Goal: Task Accomplishment & Management: Use online tool/utility

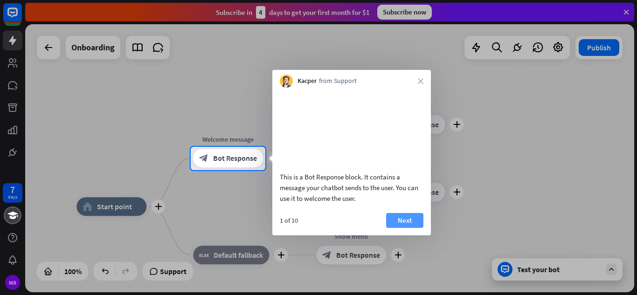
click at [398, 228] on button "Next" at bounding box center [404, 220] width 37 height 15
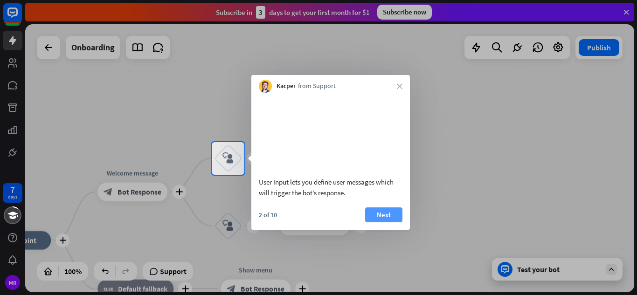
click at [384, 222] on button "Next" at bounding box center [383, 214] width 37 height 15
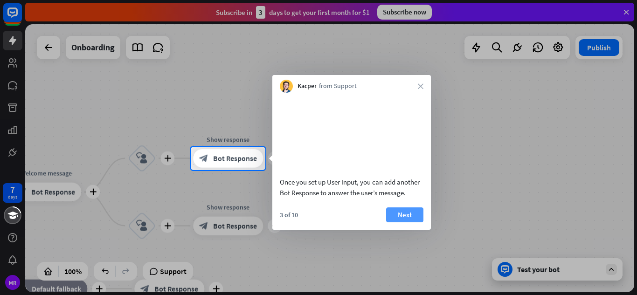
click at [400, 222] on button "Next" at bounding box center [404, 214] width 37 height 15
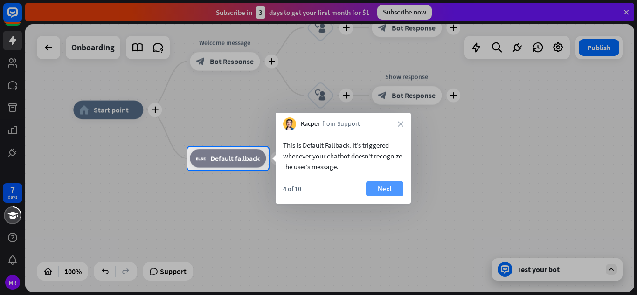
click at [374, 190] on button "Next" at bounding box center [384, 188] width 37 height 15
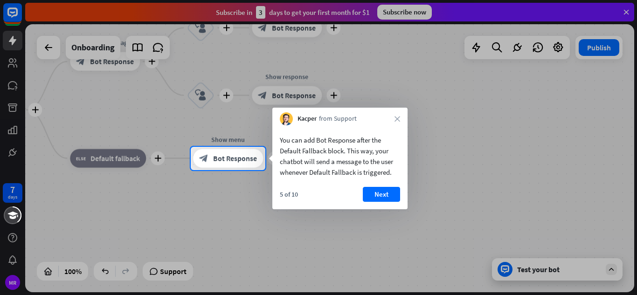
click at [374, 190] on button "Next" at bounding box center [381, 194] width 37 height 15
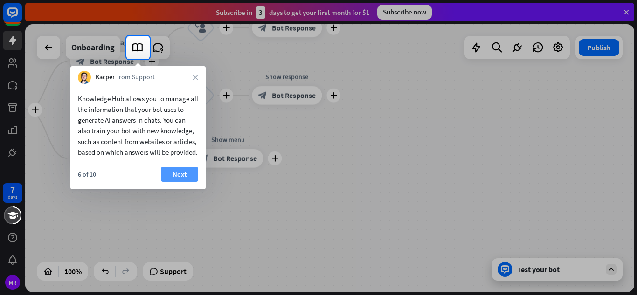
click at [179, 182] on button "Next" at bounding box center [179, 174] width 37 height 15
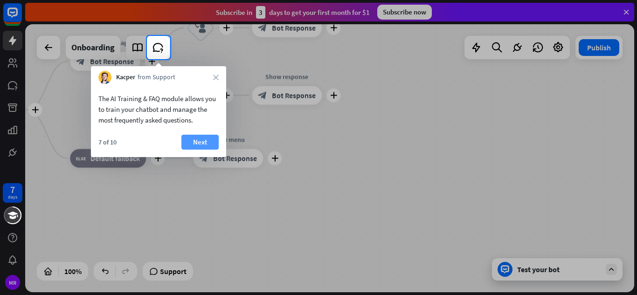
click at [194, 145] on button "Next" at bounding box center [199, 142] width 37 height 15
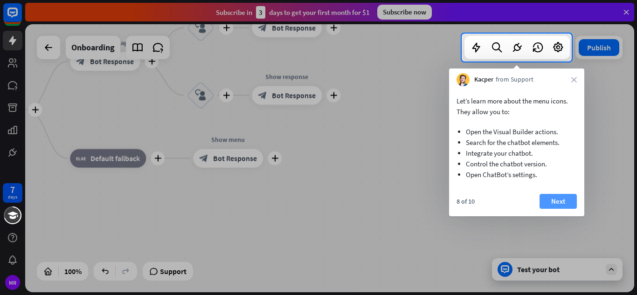
click at [557, 199] on button "Next" at bounding box center [557, 201] width 37 height 15
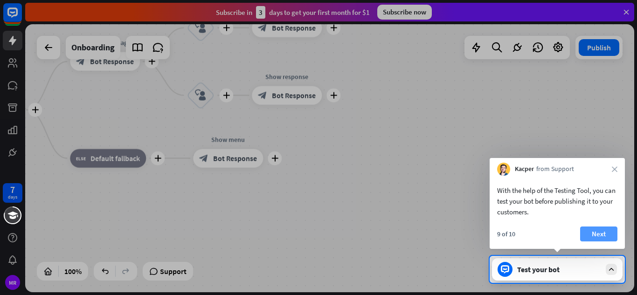
click at [604, 237] on button "Next" at bounding box center [598, 233] width 37 height 15
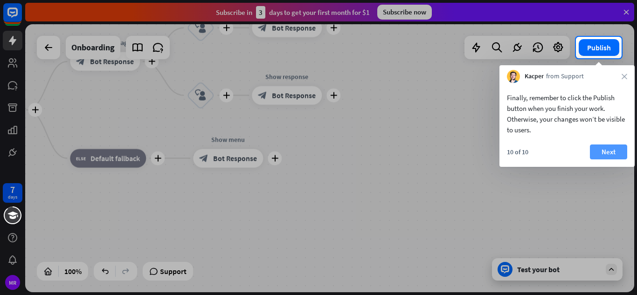
click at [612, 148] on button "Next" at bounding box center [608, 151] width 37 height 15
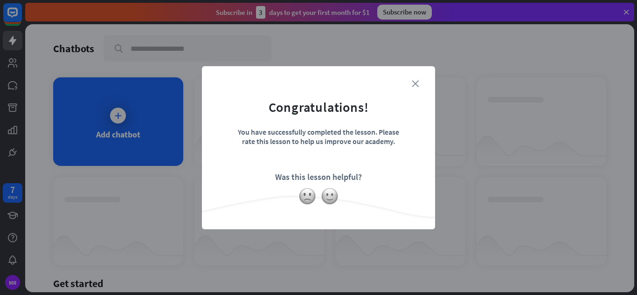
click at [412, 82] on icon "close" at bounding box center [415, 83] width 7 height 7
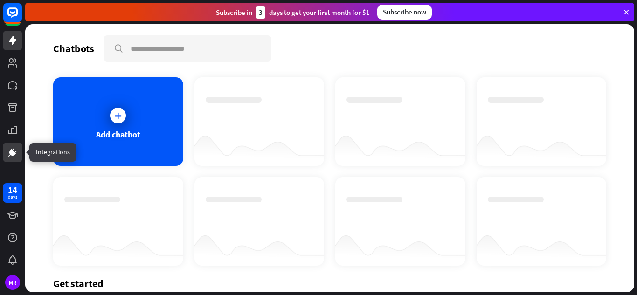
click at [14, 156] on icon at bounding box center [12, 152] width 11 height 11
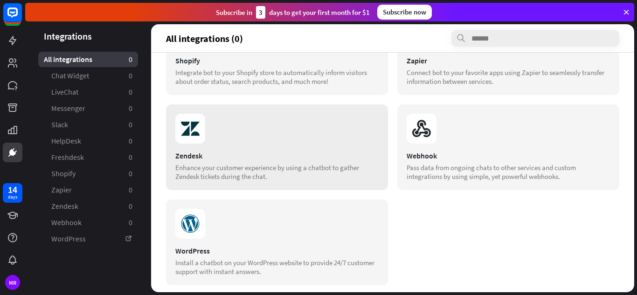
scroll to position [351, 0]
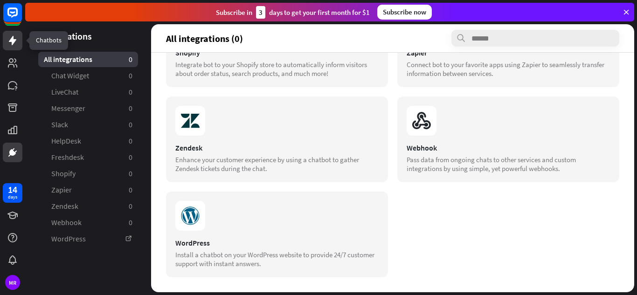
click at [14, 37] on icon at bounding box center [12, 40] width 11 height 11
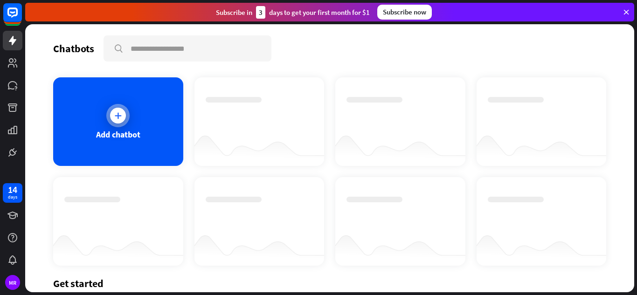
click at [116, 119] on icon at bounding box center [117, 115] width 9 height 9
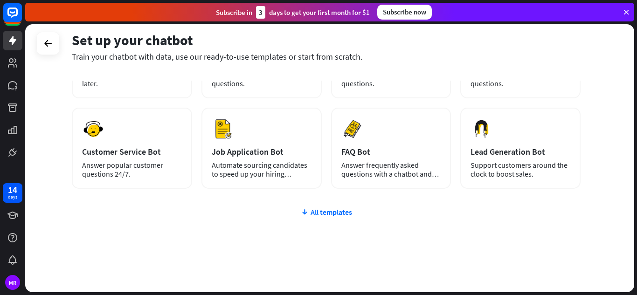
scroll to position [117, 0]
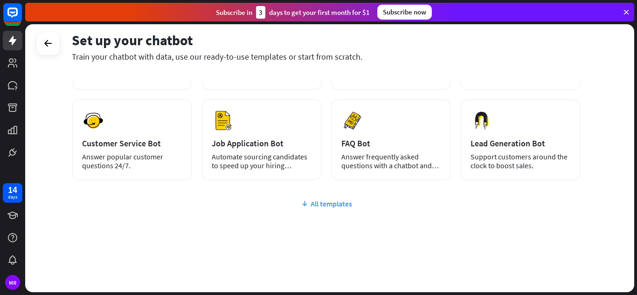
click at [343, 206] on div "All templates" at bounding box center [326, 203] width 508 height 9
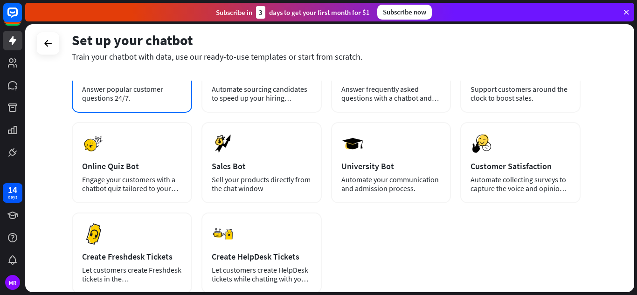
scroll to position [140, 0]
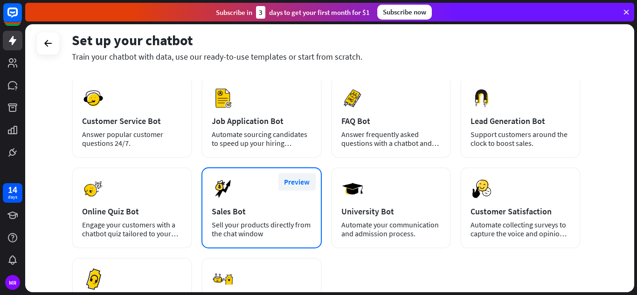
click at [295, 183] on button "Preview" at bounding box center [296, 181] width 37 height 17
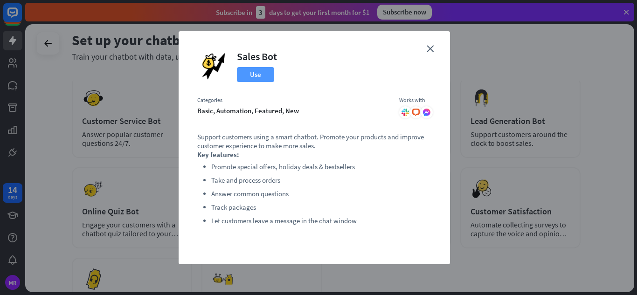
click at [261, 73] on button "Use" at bounding box center [255, 74] width 37 height 15
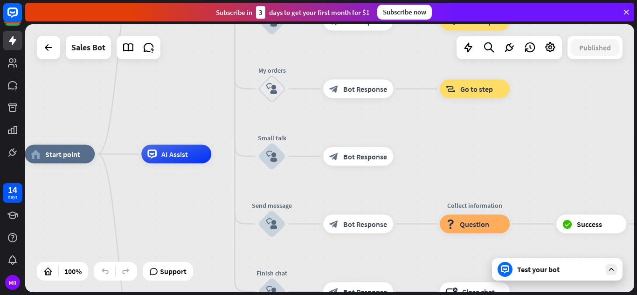
drag, startPoint x: 558, startPoint y: 131, endPoint x: 436, endPoint y: 127, distance: 122.2
click at [436, 127] on div "home_2 Start point Welcome message block_bot_response Bot Response Main menu bl…" at bounding box center [329, 158] width 609 height 268
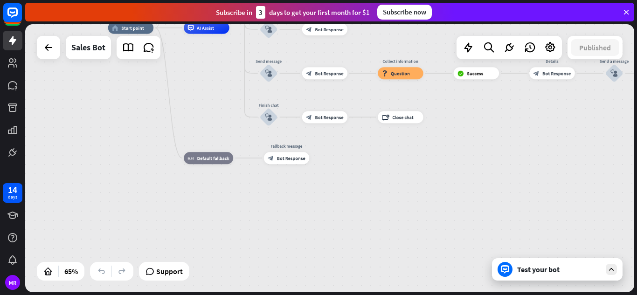
drag, startPoint x: 558, startPoint y: 107, endPoint x: 457, endPoint y: -3, distance: 150.1
click at [457, 0] on html "14 days MR close Product Help First steps Get started with ChatBot Help Center …" at bounding box center [318, 147] width 637 height 295
click at [42, 46] on div at bounding box center [48, 47] width 19 height 19
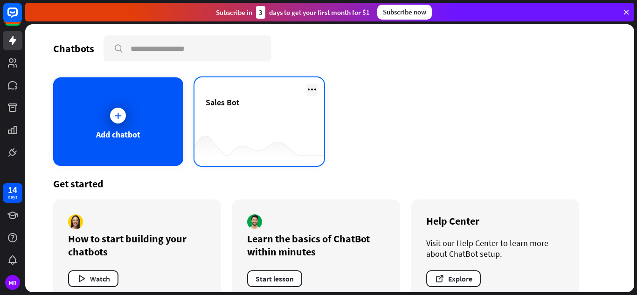
click at [308, 85] on icon at bounding box center [311, 89] width 11 height 11
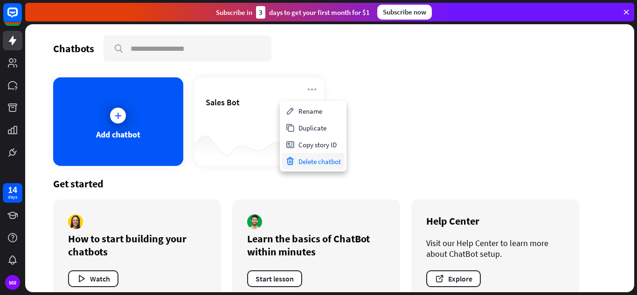
click at [315, 159] on div "Delete chatbot" at bounding box center [312, 161] width 63 height 17
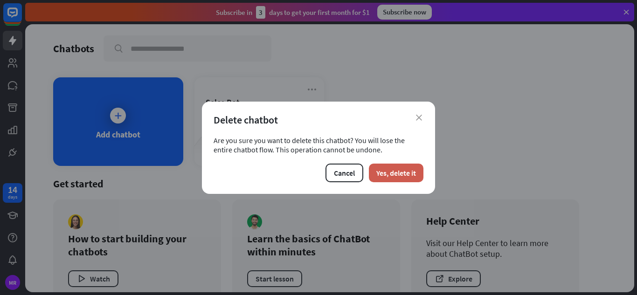
click at [405, 178] on button "Yes, delete it" at bounding box center [396, 173] width 55 height 19
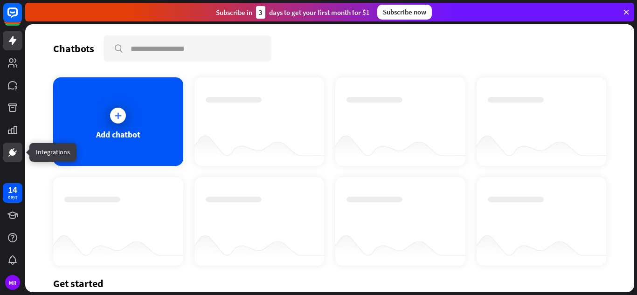
click at [12, 151] on icon at bounding box center [13, 153] width 6 height 6
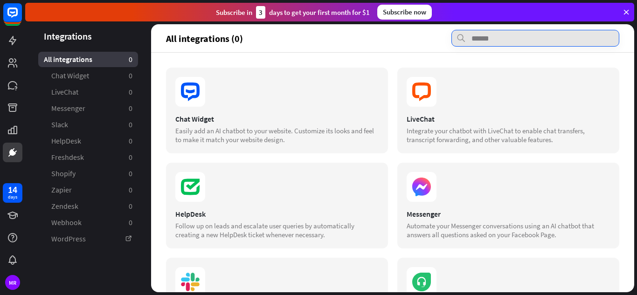
click at [490, 35] on input "text" at bounding box center [535, 38] width 168 height 17
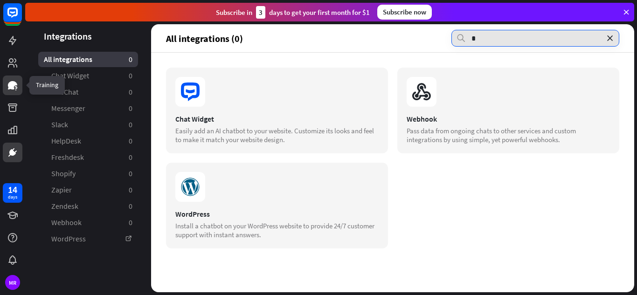
type input "*"
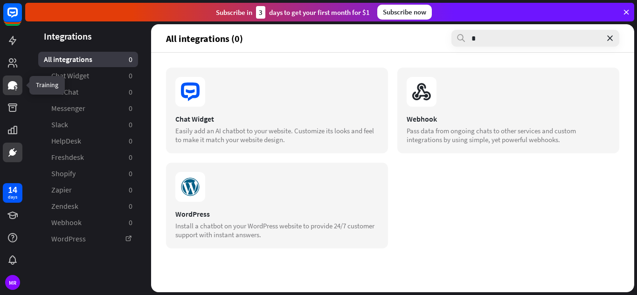
click at [14, 85] on icon at bounding box center [12, 85] width 9 height 8
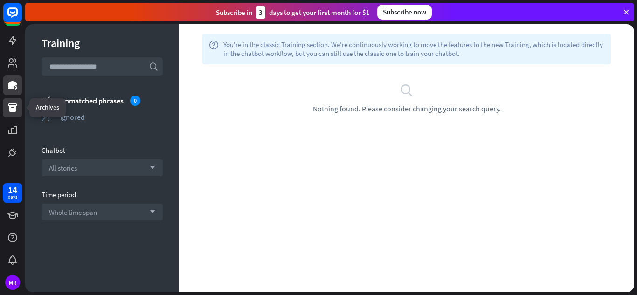
click at [18, 111] on icon at bounding box center [12, 107] width 11 height 11
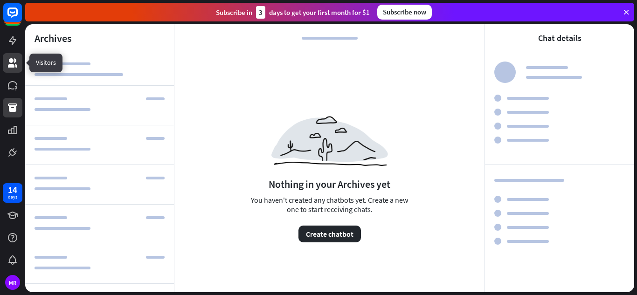
click at [14, 65] on icon at bounding box center [12, 62] width 9 height 9
